Goal: Information Seeking & Learning: Learn about a topic

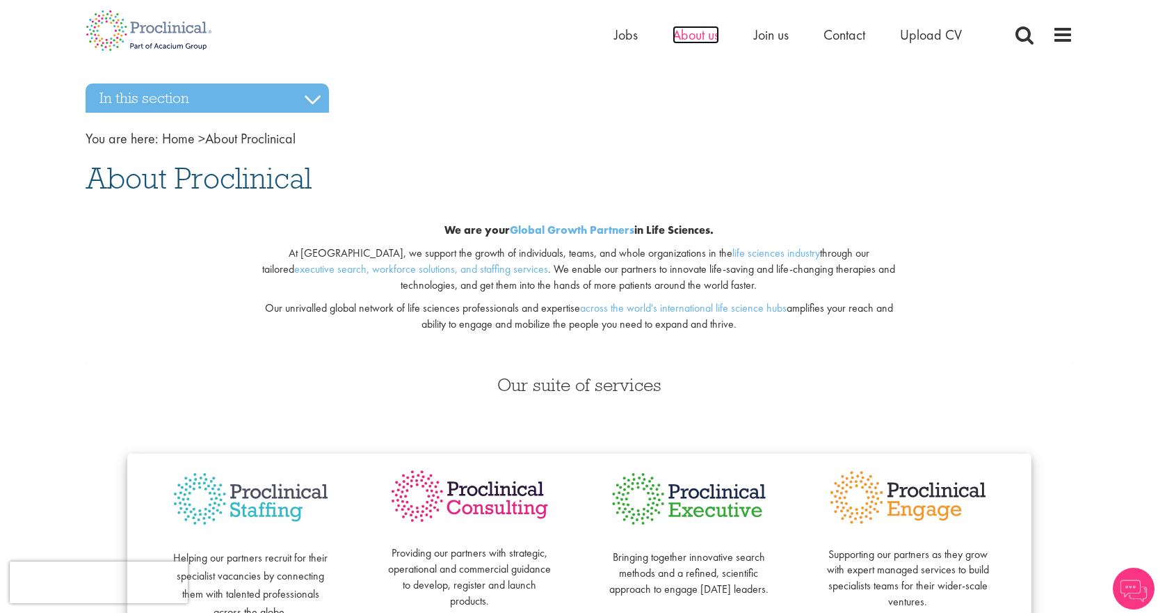
click at [693, 35] on span "About us" at bounding box center [696, 35] width 47 height 18
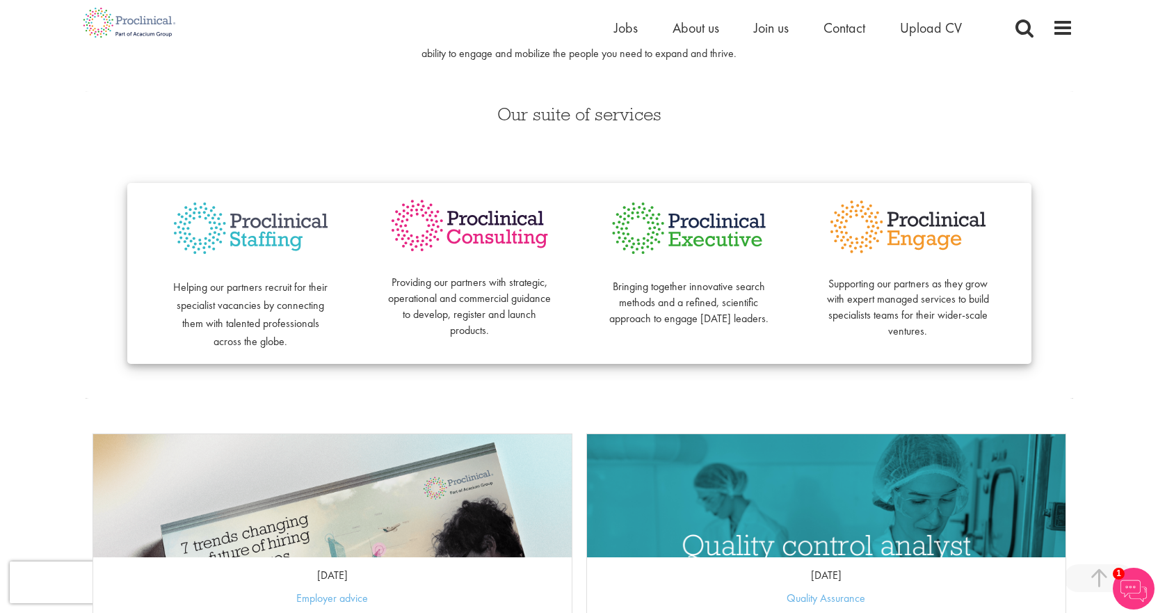
scroll to position [255, 0]
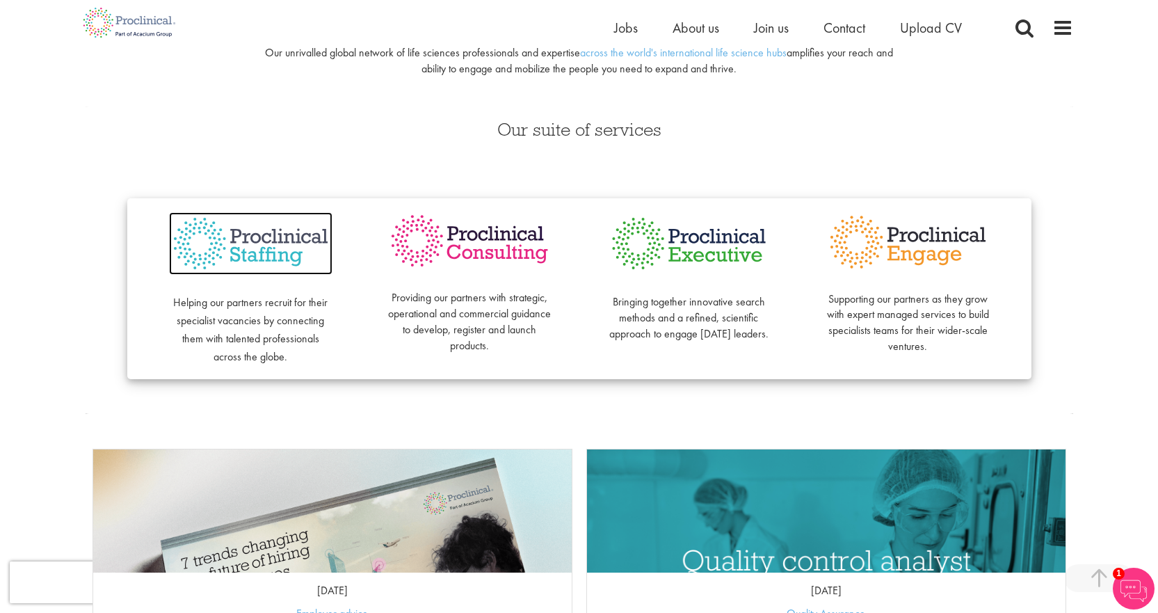
click at [259, 246] on img at bounding box center [250, 243] width 163 height 63
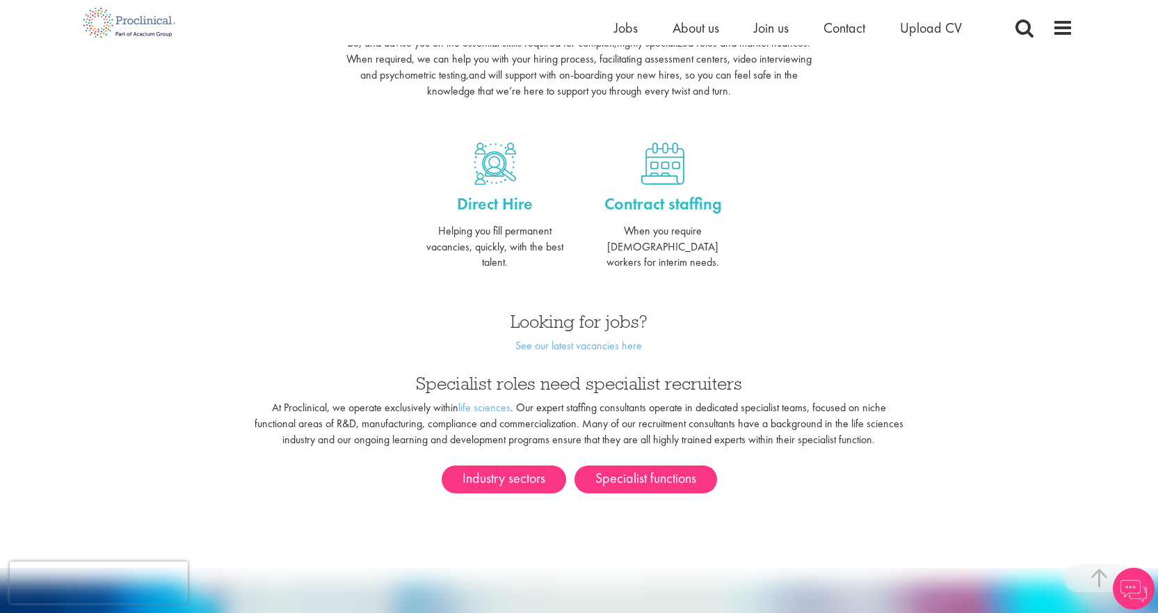
scroll to position [510, 0]
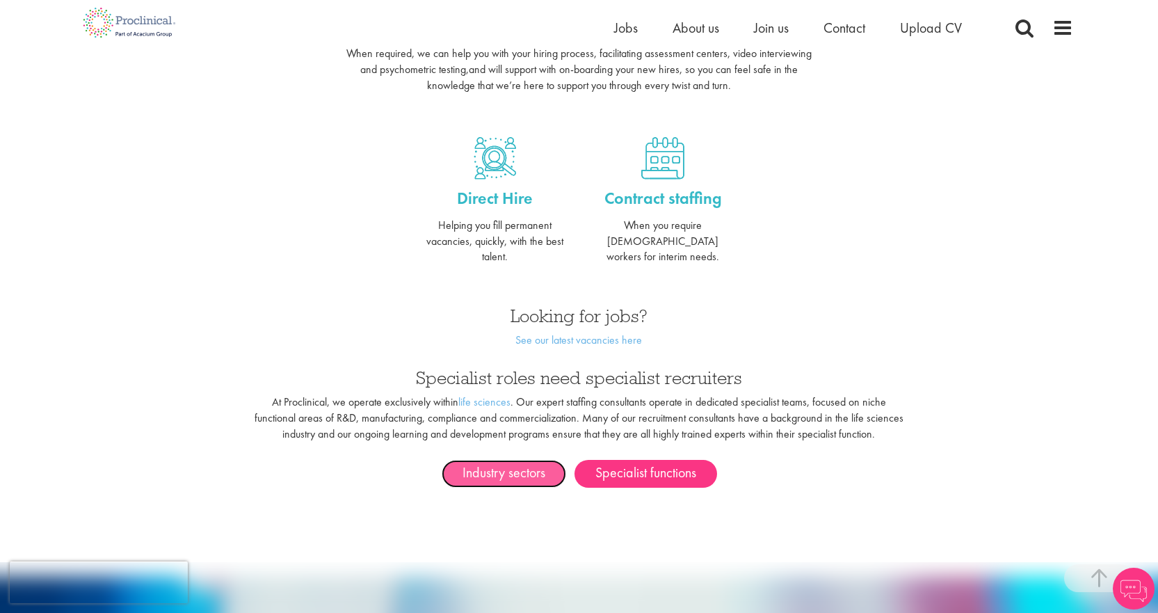
click at [472, 460] on link "Industry sectors" at bounding box center [504, 474] width 124 height 28
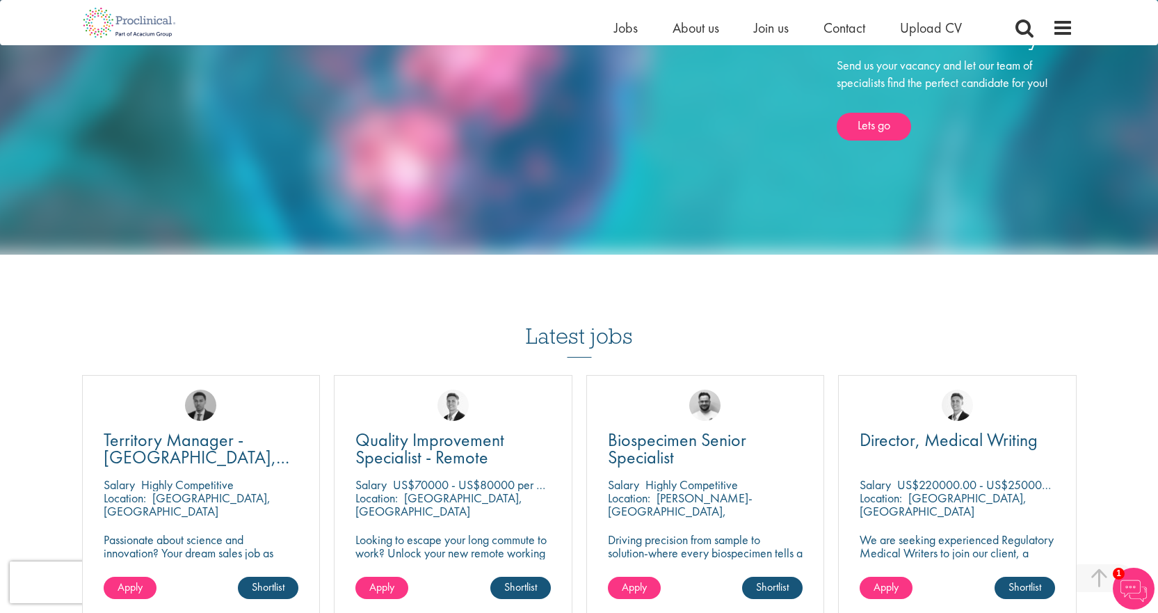
scroll to position [1020, 0]
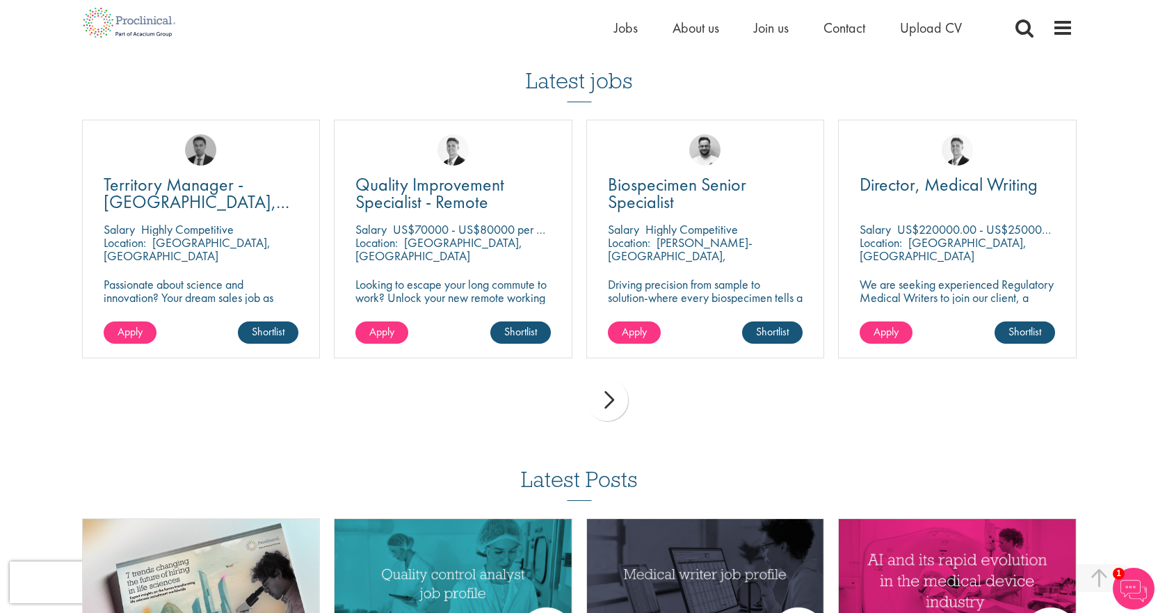
click at [612, 403] on div "next" at bounding box center [607, 400] width 42 height 42
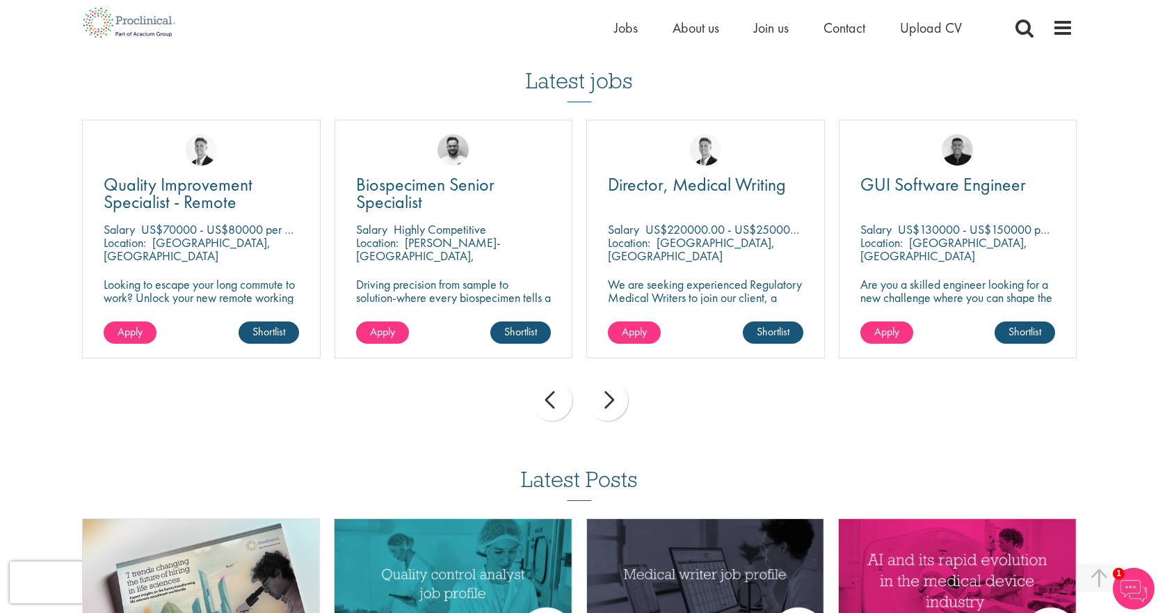
click at [609, 405] on div "next" at bounding box center [607, 400] width 42 height 42
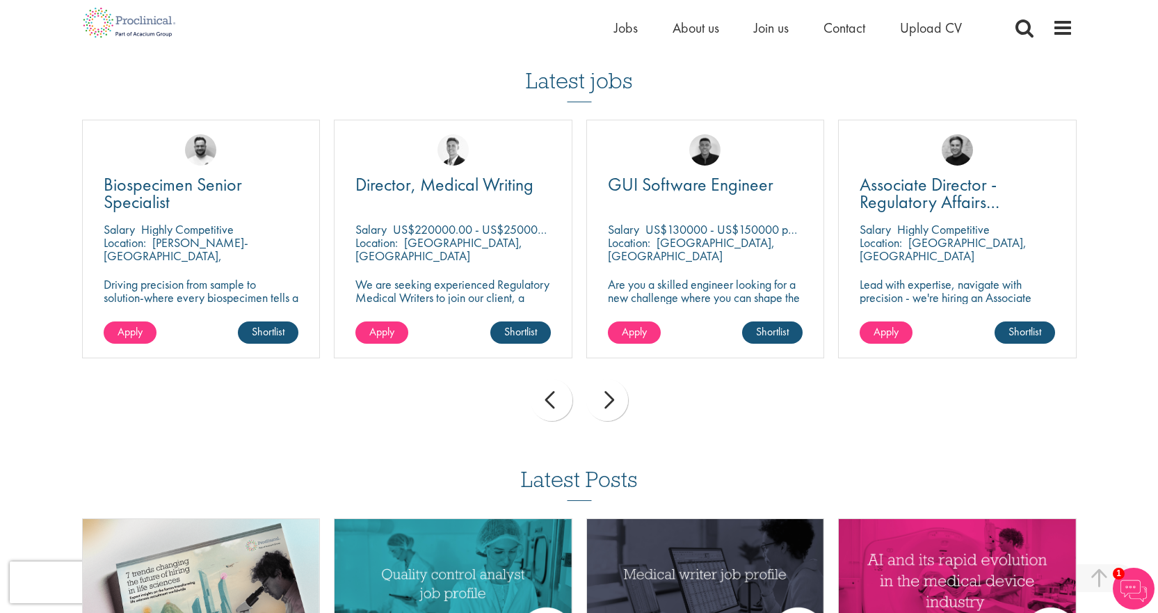
click at [609, 405] on div "next" at bounding box center [607, 400] width 42 height 42
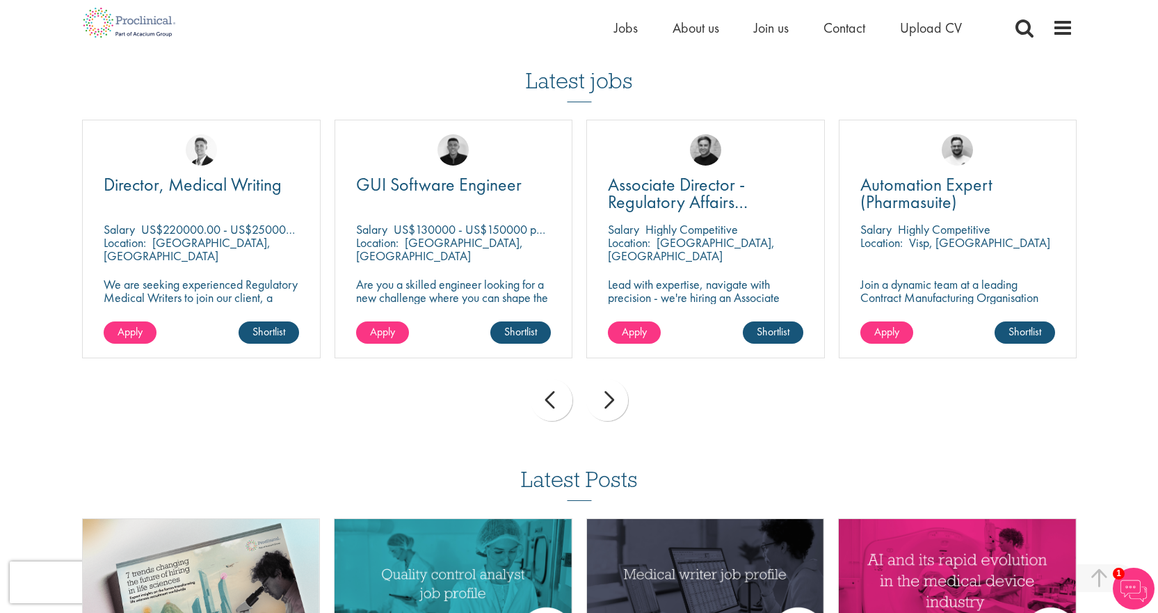
click at [609, 405] on div "next" at bounding box center [607, 400] width 42 height 42
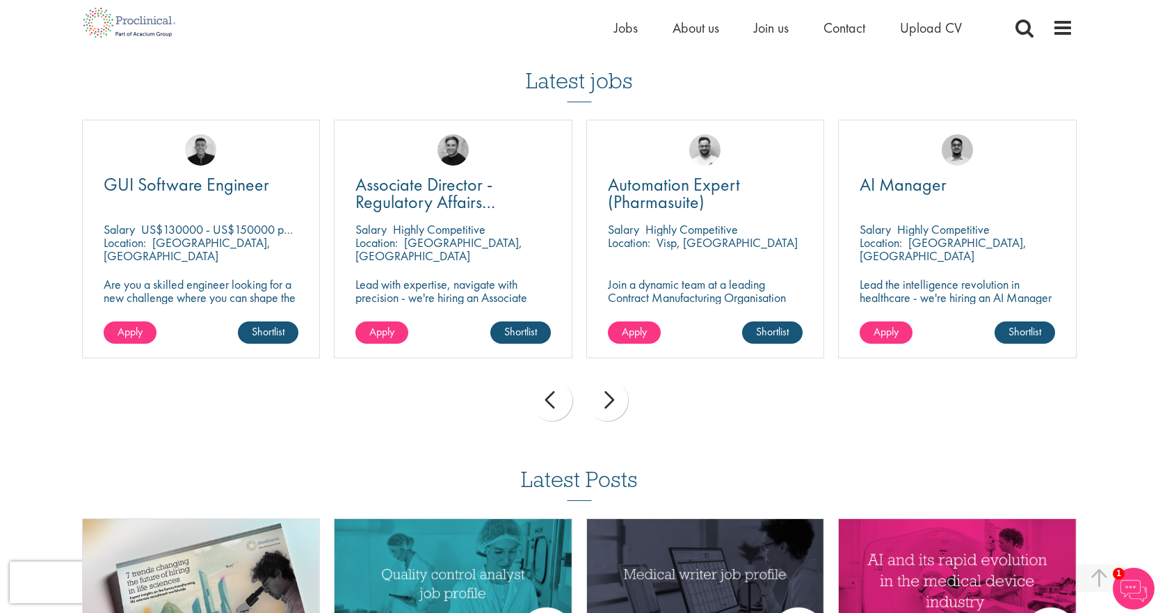
click at [609, 405] on div "next" at bounding box center [607, 400] width 42 height 42
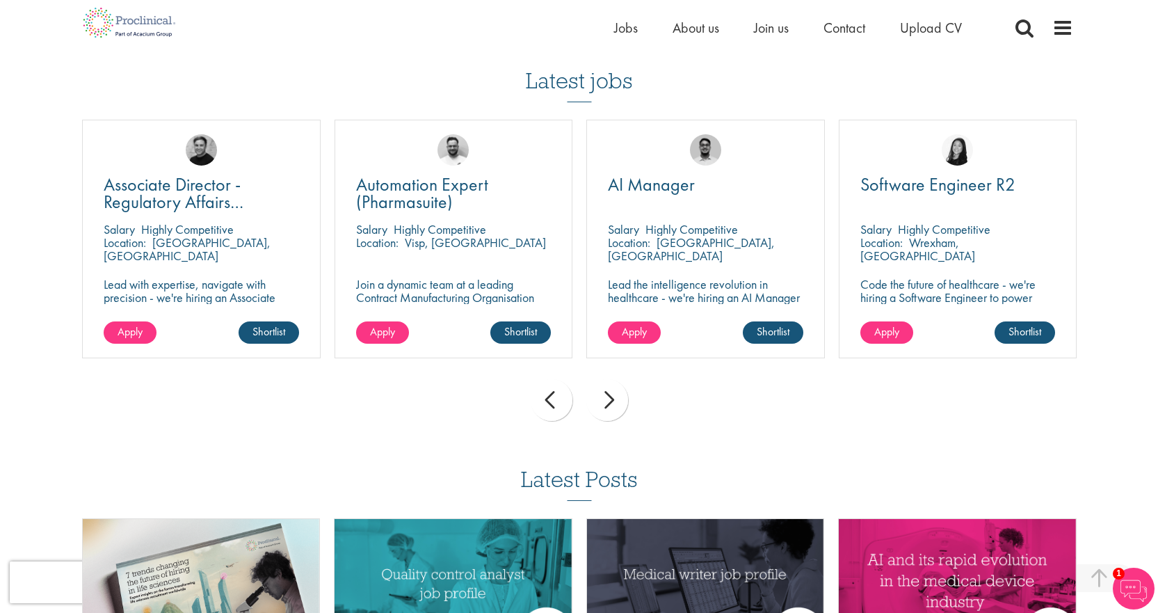
click at [609, 405] on div "next" at bounding box center [607, 400] width 42 height 42
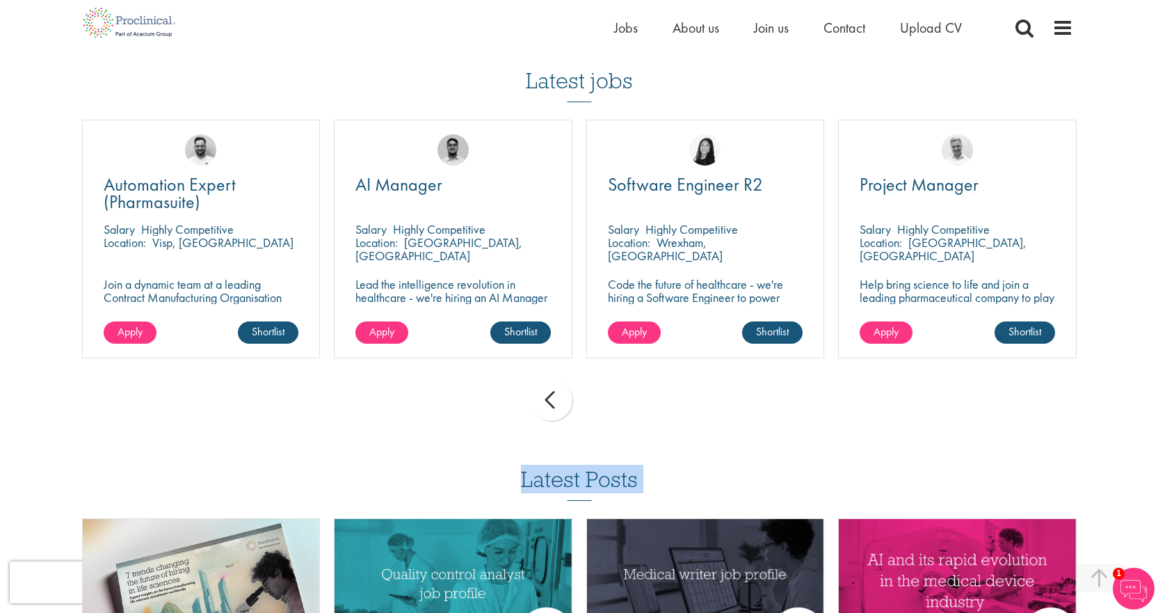
click at [609, 405] on div "prev next" at bounding box center [579, 402] width 1008 height 61
click at [551, 409] on div "prev" at bounding box center [552, 400] width 42 height 42
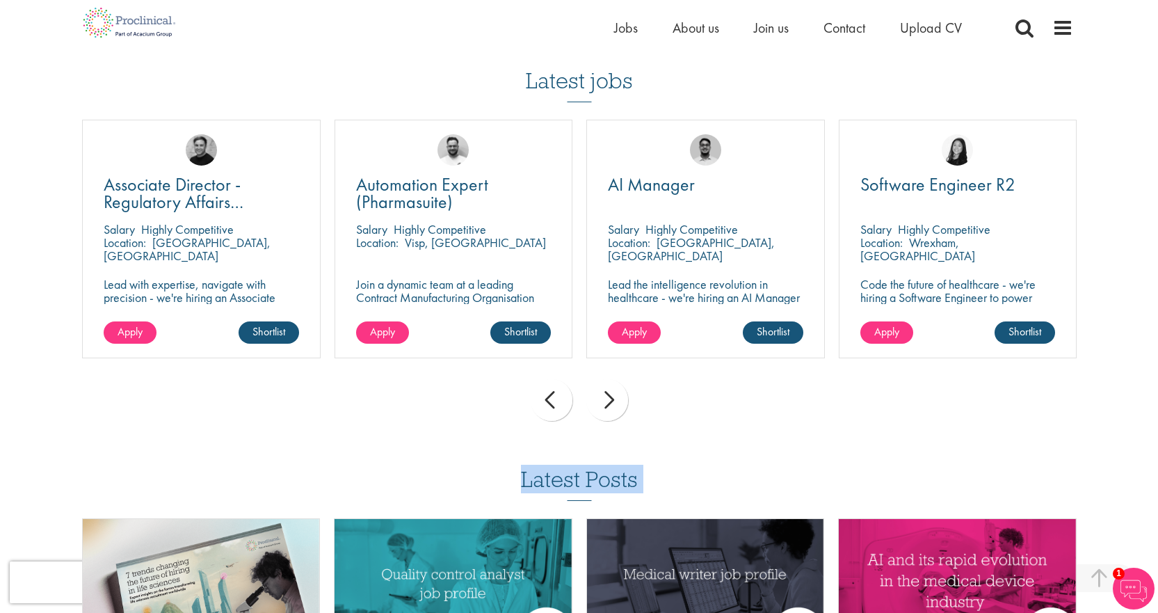
click at [551, 409] on div "prev" at bounding box center [552, 400] width 42 height 42
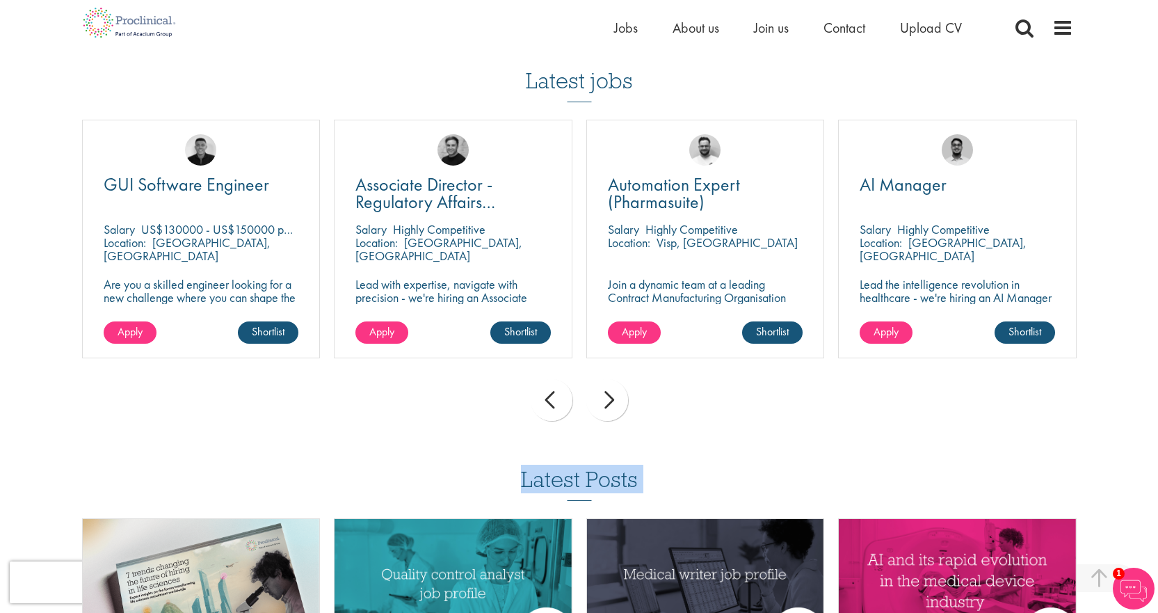
click at [551, 409] on div "prev" at bounding box center [552, 400] width 42 height 42
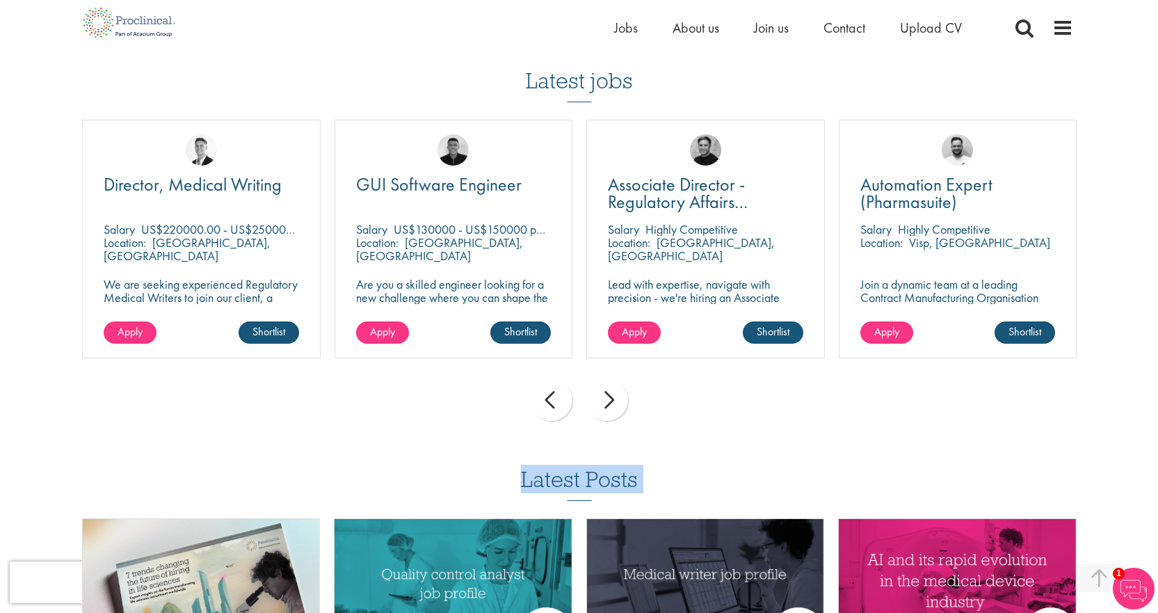
click at [551, 409] on div "prev" at bounding box center [552, 400] width 42 height 42
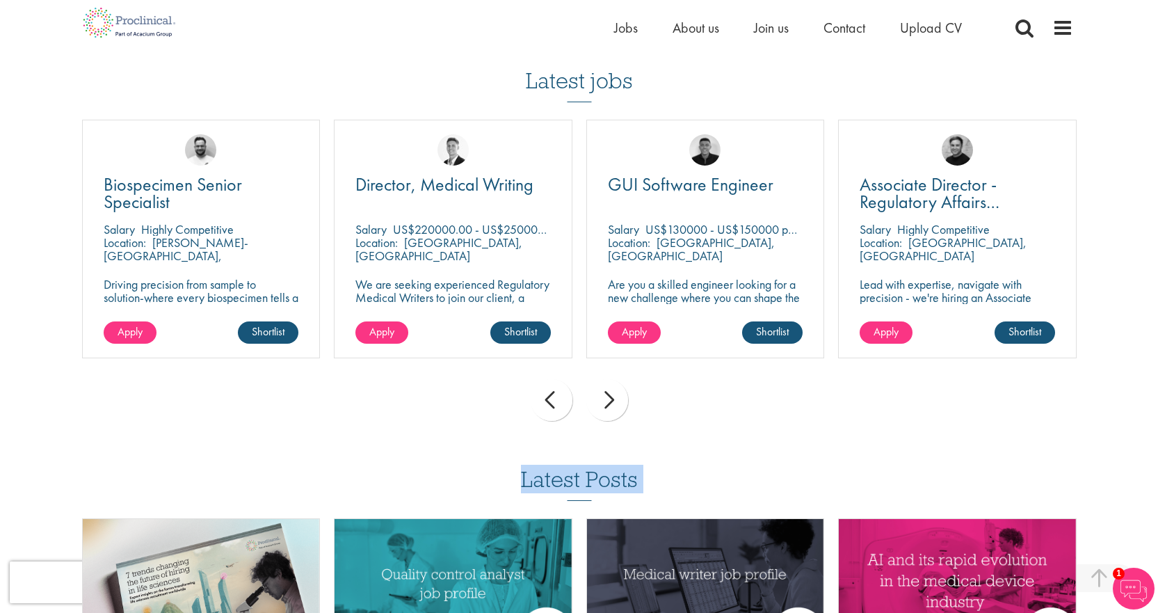
click at [551, 409] on div "prev" at bounding box center [552, 400] width 42 height 42
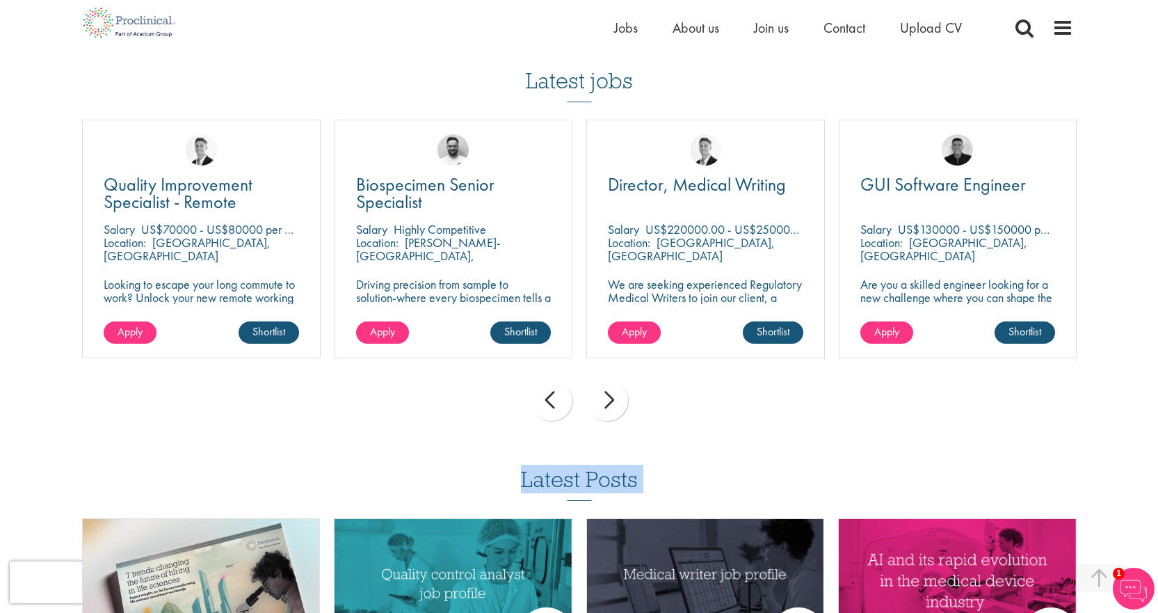
click at [551, 409] on div "prev" at bounding box center [552, 400] width 42 height 42
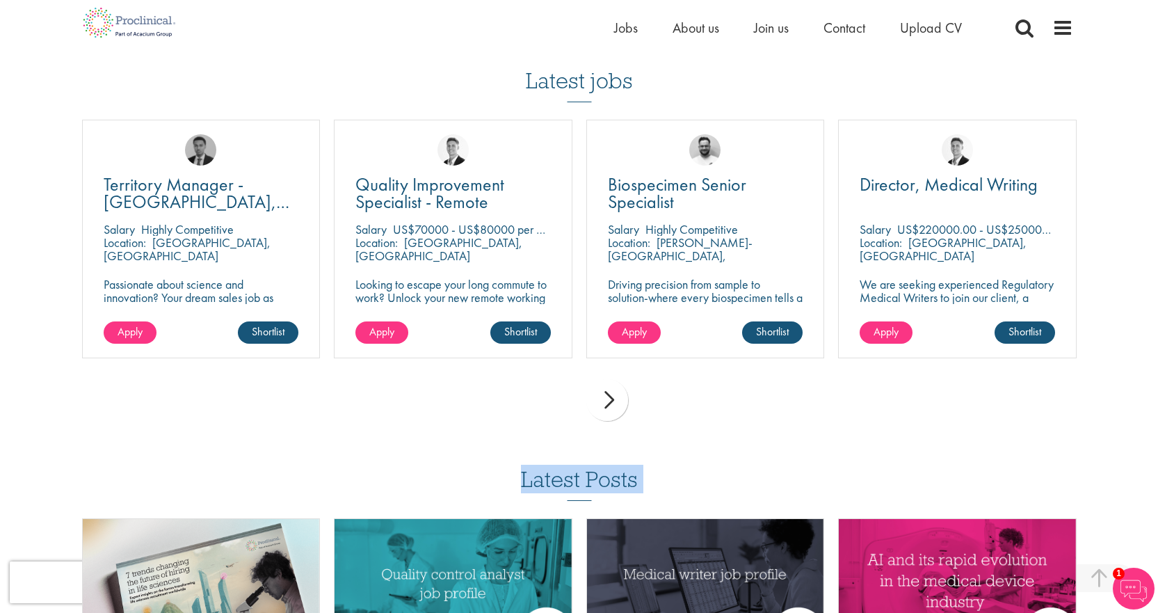
click at [551, 409] on div "prev next" at bounding box center [579, 402] width 1008 height 61
click at [1020, 16] on div "Home Jobs About us Join us Contact Upload CV" at bounding box center [574, 22] width 998 height 45
click at [1020, 26] on span at bounding box center [1024, 27] width 21 height 21
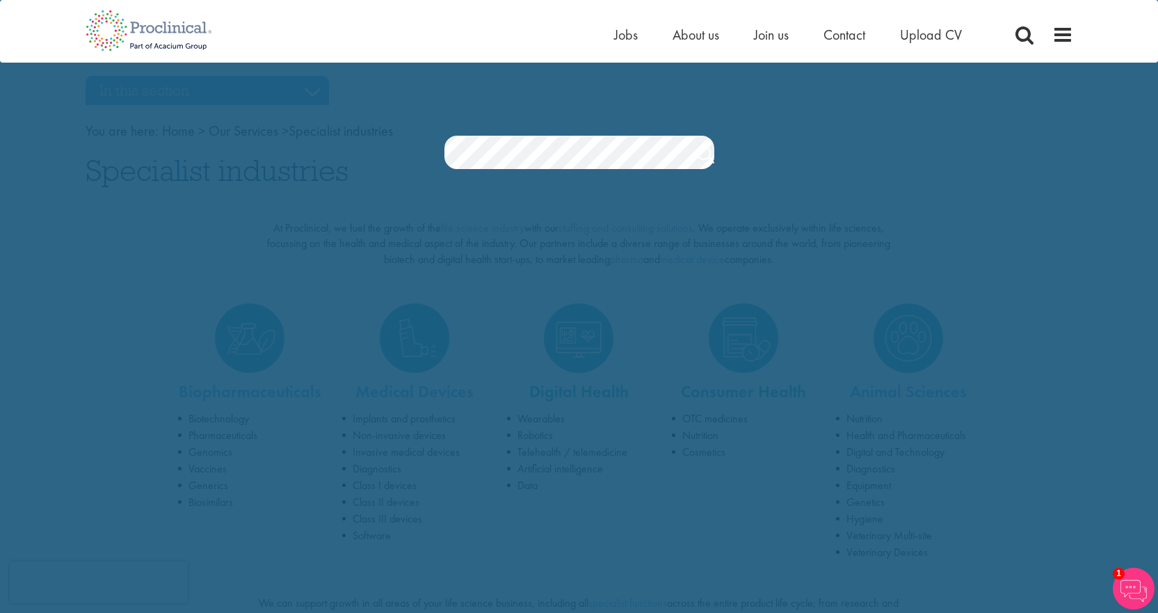
scroll to position [0, 0]
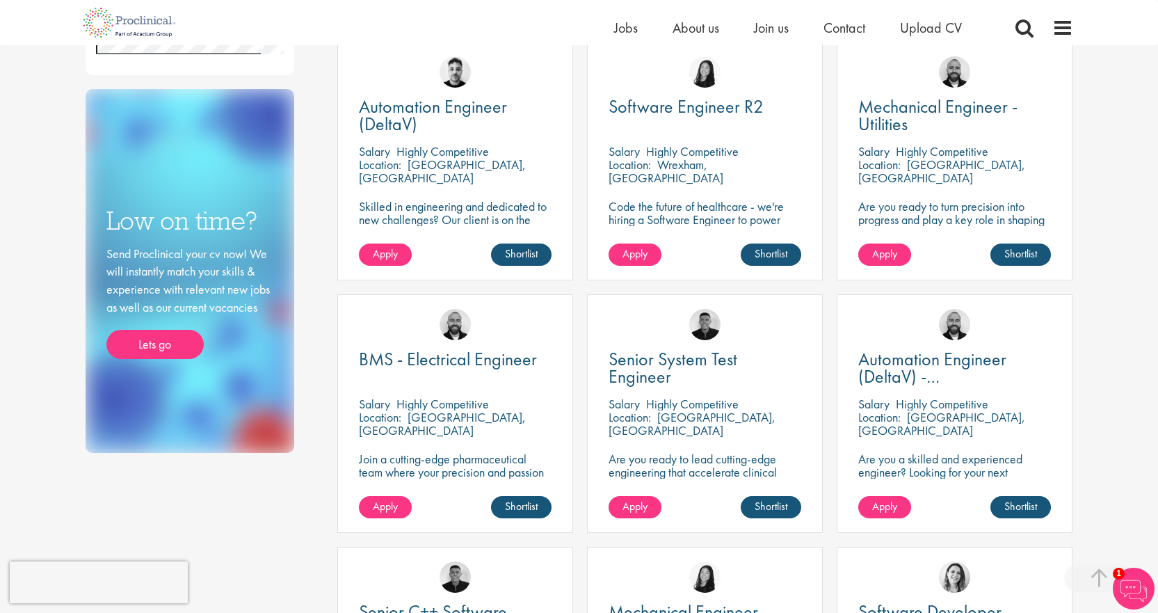
scroll to position [510, 0]
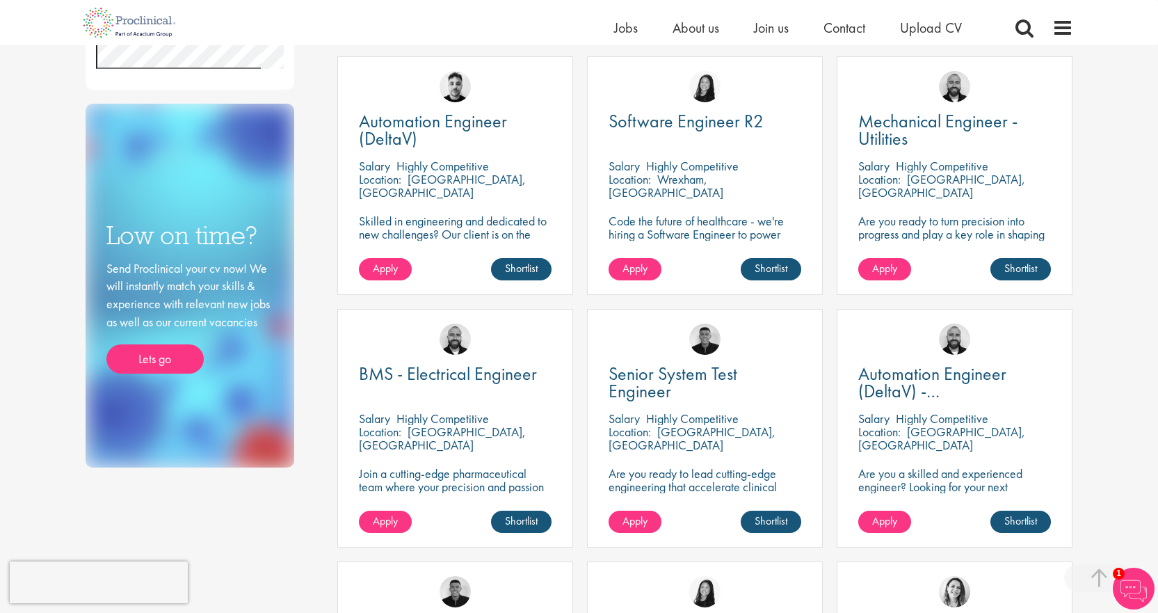
click at [529, 421] on div "Salary Highly Competitive" at bounding box center [455, 418] width 193 height 13
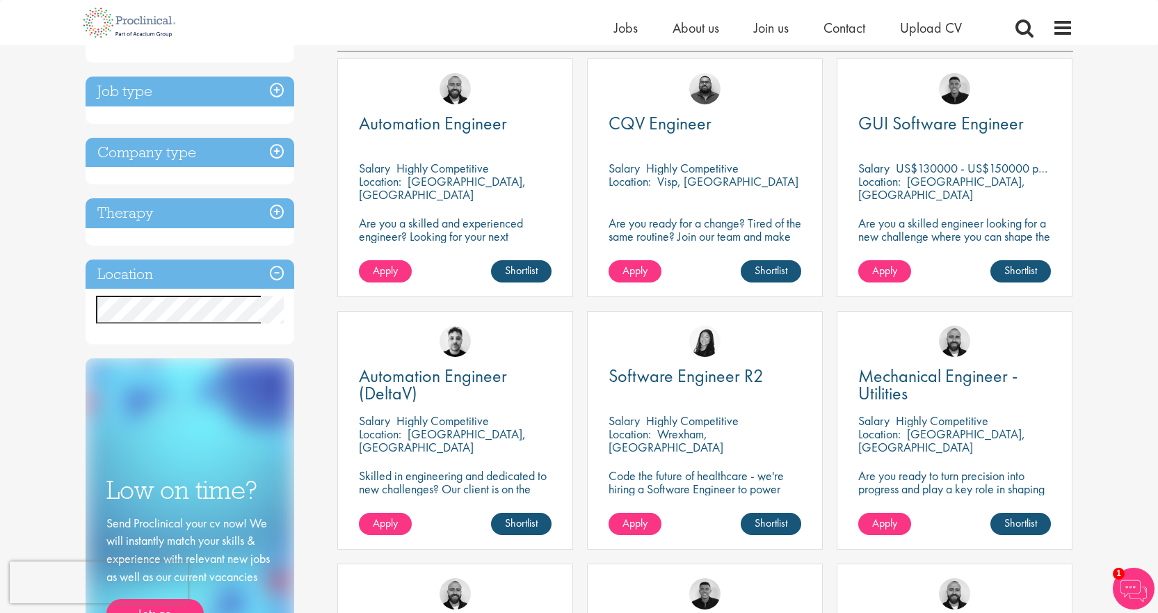
scroll to position [0, 0]
